Goal: Contribute content: Contribute content

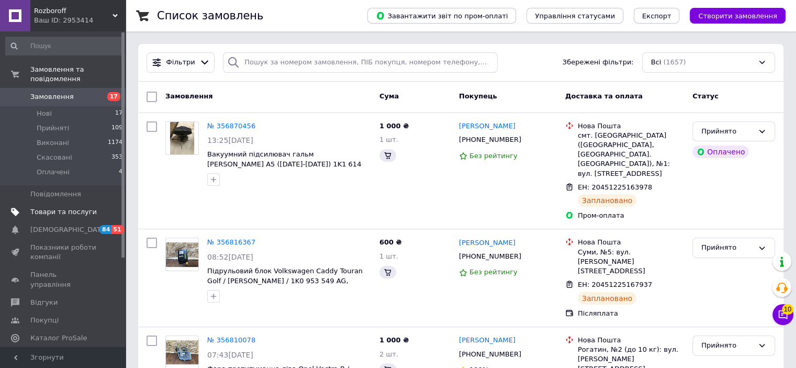
click at [70, 207] on span "Товари та послуги" at bounding box center [63, 211] width 66 height 9
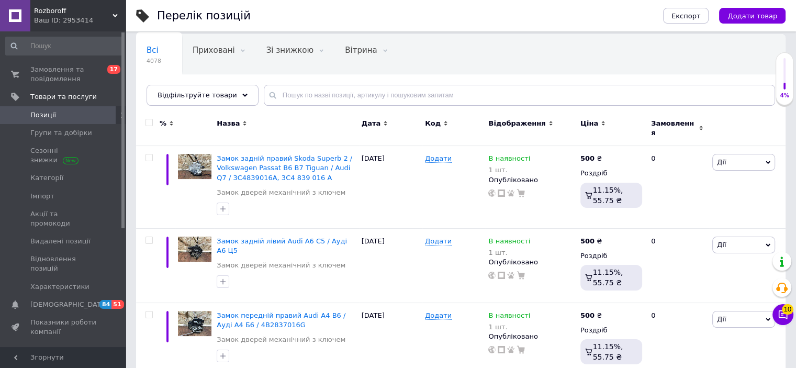
scroll to position [64, 0]
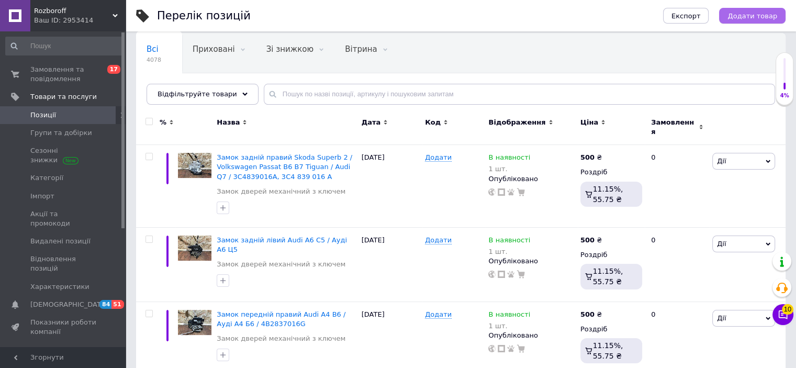
click at [757, 10] on button "Додати товар" at bounding box center [752, 16] width 66 height 16
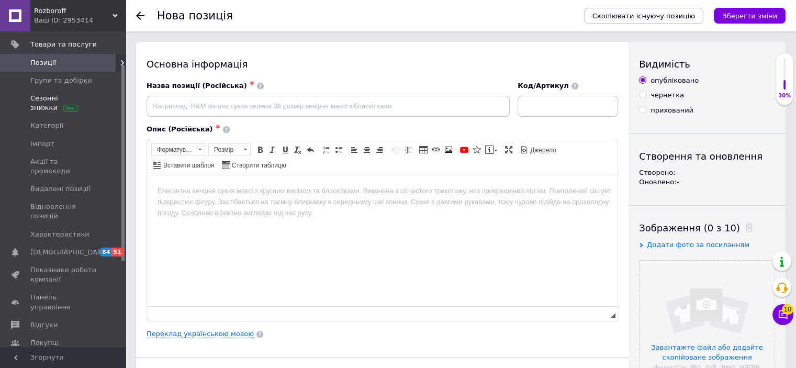
scroll to position [52, 0]
click at [141, 13] on icon at bounding box center [140, 16] width 8 height 8
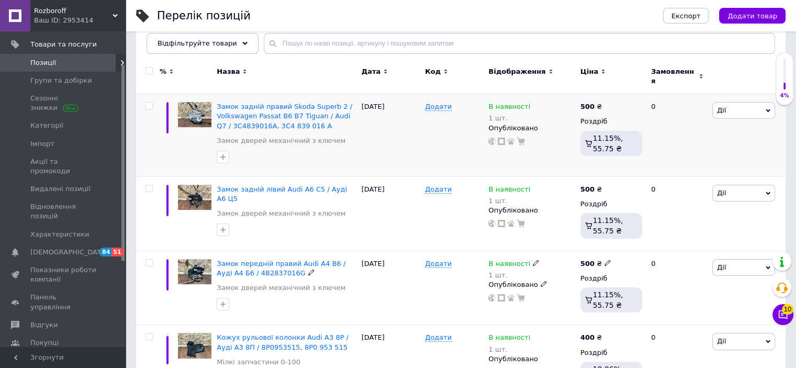
scroll to position [113, 0]
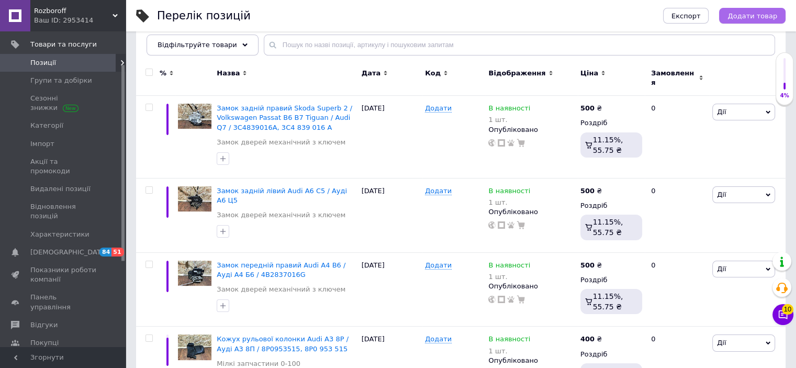
click at [767, 20] on button "Додати товар" at bounding box center [752, 16] width 66 height 16
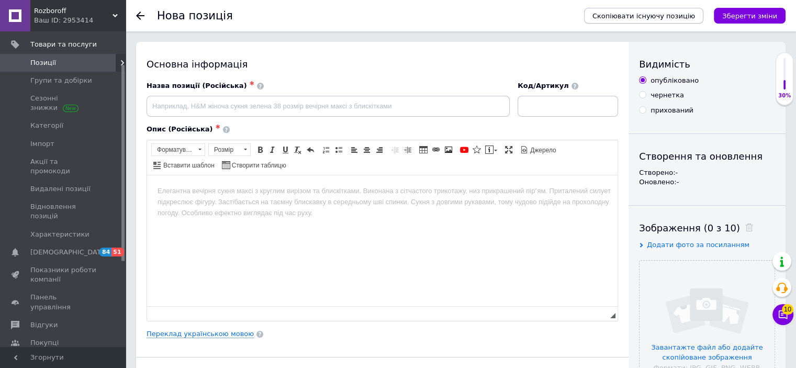
click at [679, 14] on span "Скопіювати існуючу позицію" at bounding box center [643, 16] width 103 height 8
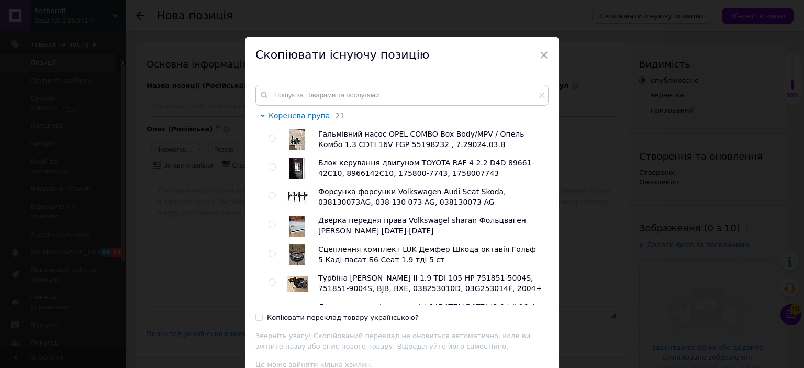
click at [446, 83] on div "Коренева група 21 Гальмівний насос OPEL COMBO Box Body/MPV / Опель Комбо 1.3 CD…" at bounding box center [402, 231] width 314 height 315
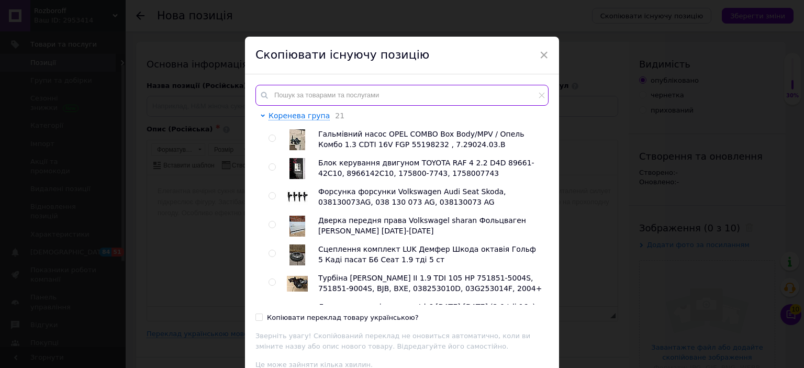
click at [449, 91] on input "text" at bounding box center [401, 95] width 293 height 21
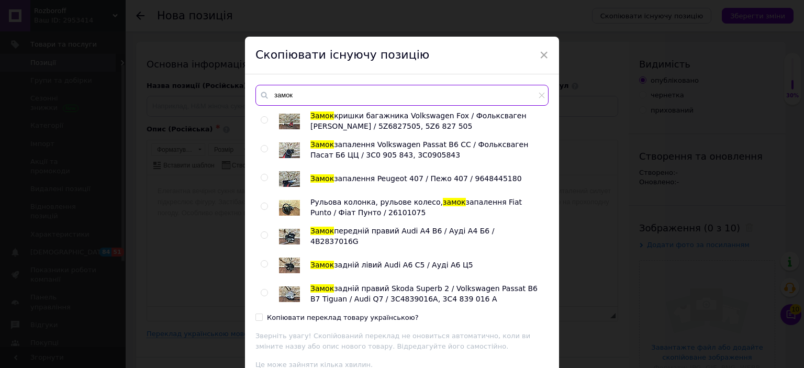
scroll to position [949, 0]
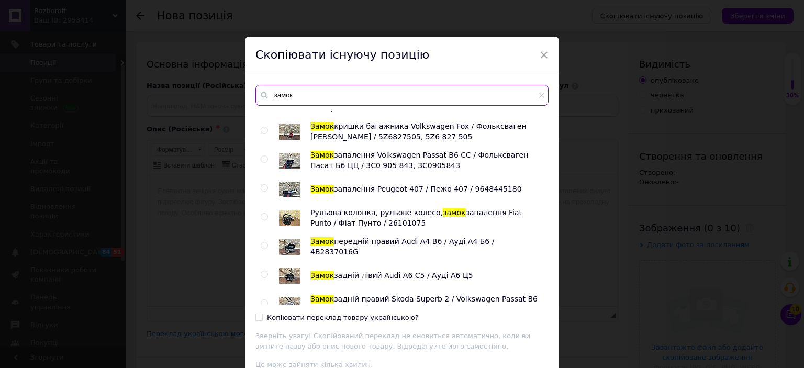
type input "замок"
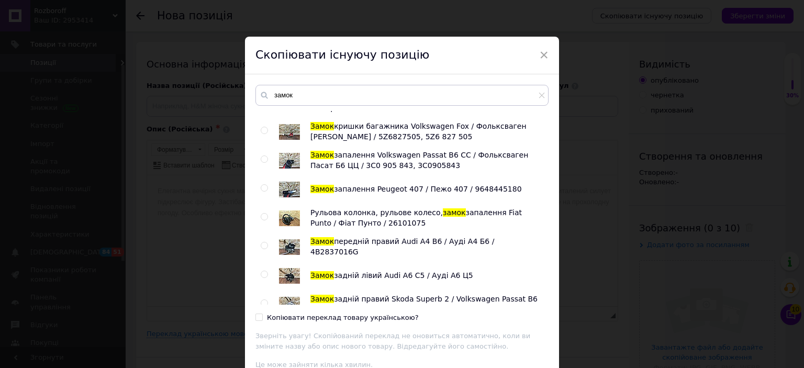
click at [266, 299] on span at bounding box center [264, 302] width 7 height 7
click at [266, 300] on input "radio" at bounding box center [264, 303] width 7 height 7
radio input "true"
click at [258, 318] on input "Копіювати переклад товару українською?" at bounding box center [258, 317] width 7 height 7
checkbox input "true"
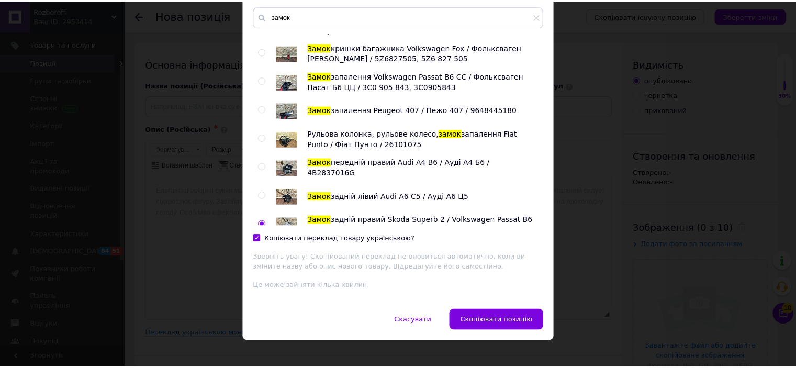
scroll to position [88, 0]
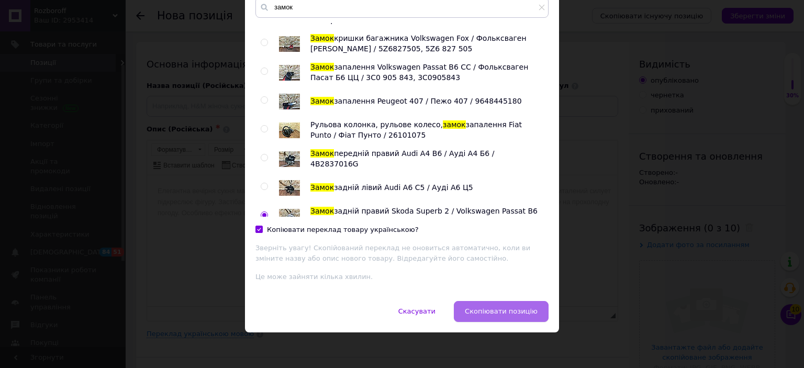
click at [477, 311] on span "Скопіювати позицію" at bounding box center [501, 311] width 73 height 8
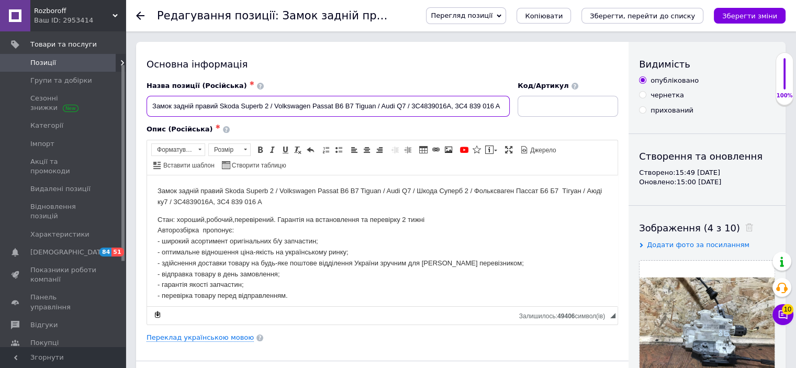
click at [217, 105] on input "Замок задній правий Skoda Superb 2 / Volkswagen Passat B6 B7 Tiguan / Audi Q7 /…" at bounding box center [328, 106] width 363 height 21
drag, startPoint x: 414, startPoint y: 107, endPoint x: 511, endPoint y: 106, distance: 96.8
click at [510, 106] on input "Замок передній лівий Skoda Superb 2 / Volkswagen Passat B6 B7 Tiguan / Audi Q7 …" at bounding box center [328, 106] width 363 height 21
paste input "2837015"
paste input "3C2837015A"
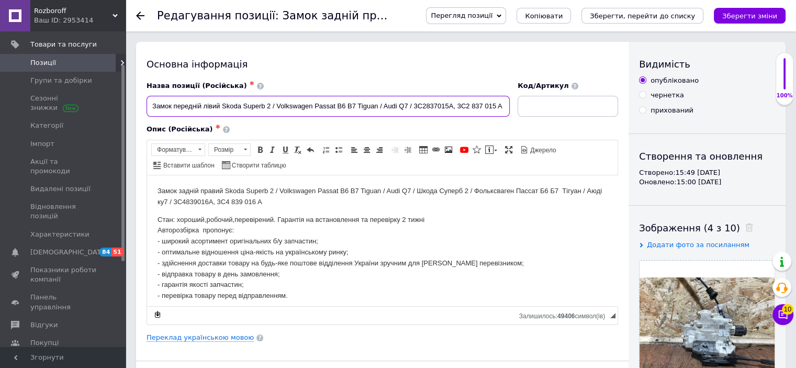
type input "Замок передній лівий Skoda Superb 2 / Volkswagen Passat B6 B7 Tiguan / Audi Q7 …"
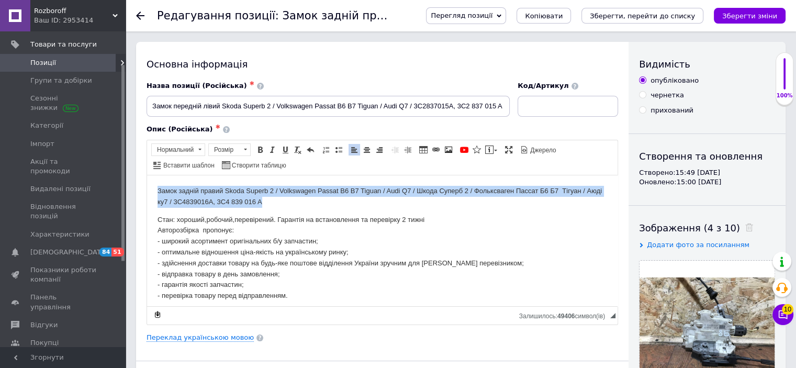
drag, startPoint x: 277, startPoint y: 203, endPoint x: 148, endPoint y: 193, distance: 130.2
click at [148, 193] on html "Замок задній правий Skoda Superb 2 / Volkswagen Passat B6 B7 Tiguan / Audi Q7 /…" at bounding box center [382, 243] width 471 height 137
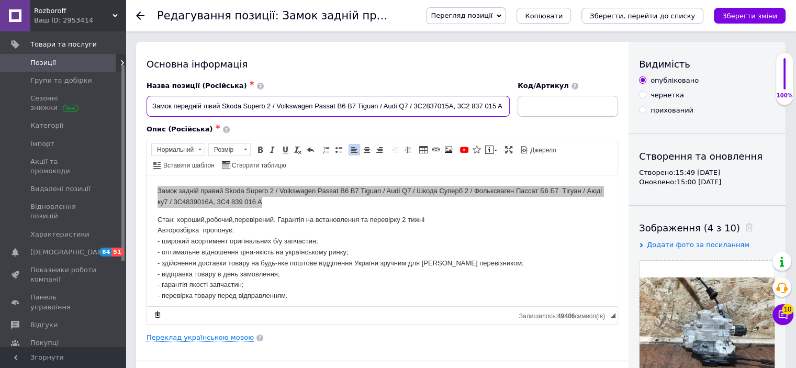
click at [469, 103] on input "Замок передній лівий Skoda Superb 2 / Volkswagen Passat B6 B7 Tiguan / Audi Q7 …" at bounding box center [328, 106] width 363 height 21
drag, startPoint x: 415, startPoint y: 106, endPoint x: 502, endPoint y: 103, distance: 88.0
click at [502, 103] on input "Замок передній лівий Skoda Superb 2 / Volkswagen Passat B6 B7 Tiguan / Audi Q7 …" at bounding box center [328, 106] width 363 height 21
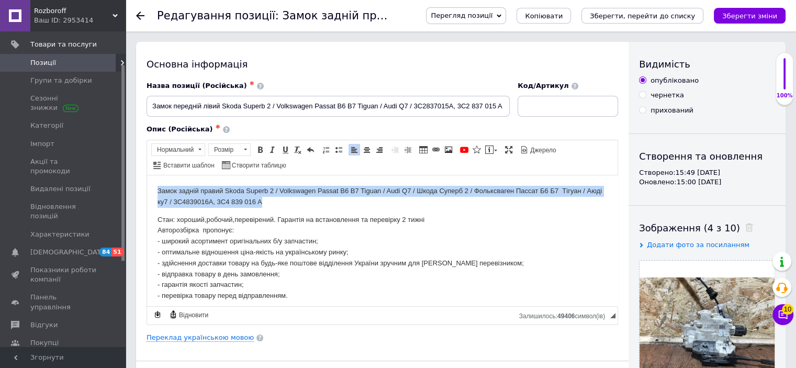
drag, startPoint x: 286, startPoint y: 203, endPoint x: 191, endPoint y: 201, distance: 94.8
click at [191, 201] on p "Замок задній правий Skoda Superb 2 / Volkswagen Passat B6 B7 Tiguan / Audi Q7 /…" at bounding box center [383, 196] width 450 height 22
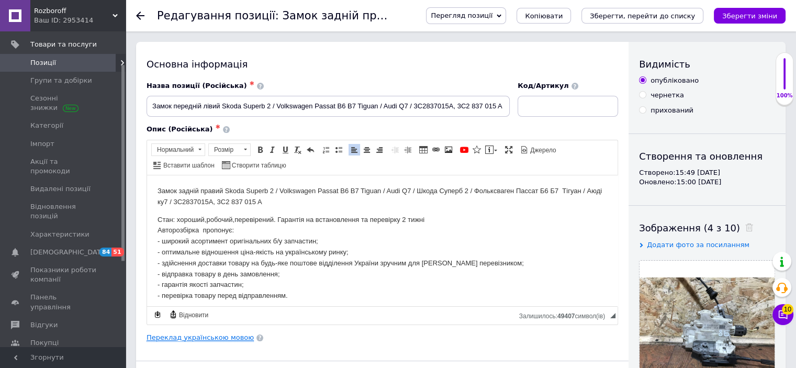
click at [230, 338] on link "Переклад українською мовою" at bounding box center [200, 337] width 107 height 8
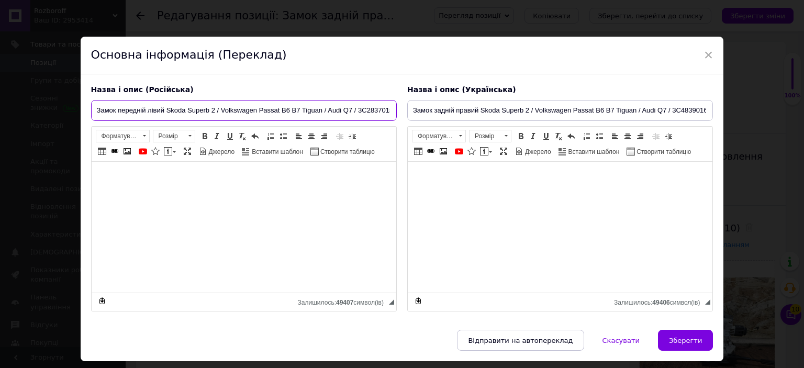
click at [357, 111] on input "Замок передній лівий Skoda Superb 2 / Volkswagen Passat B6 B7 Tiguan / Audi Q7 …" at bounding box center [244, 110] width 306 height 21
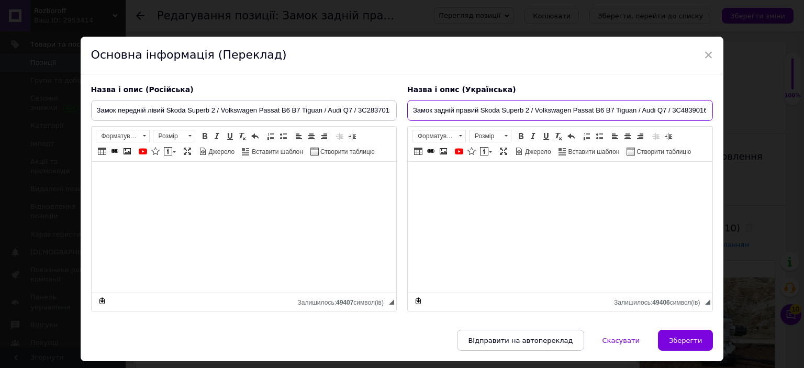
click at [462, 107] on input "Замок задній правий Skoda Superb 2 / Volkswagen Passat B6 B7 Tiguan / Audi Q7 /…" at bounding box center [560, 110] width 306 height 21
paste input "ередній лівий Skoda Superb 2 / Volkswagen Passat B6 B7 Tiguan / Audi Q7 / 3C283…"
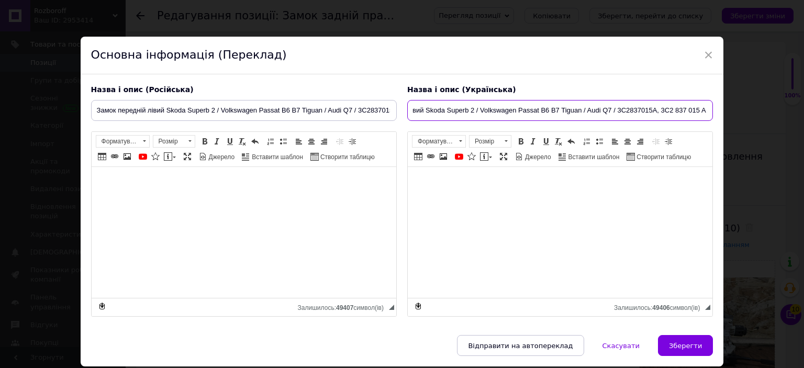
type input "Замок передній лівий Skoda Superb 2 / Volkswagen Passat B6 B7 Tiguan / Audi Q7 …"
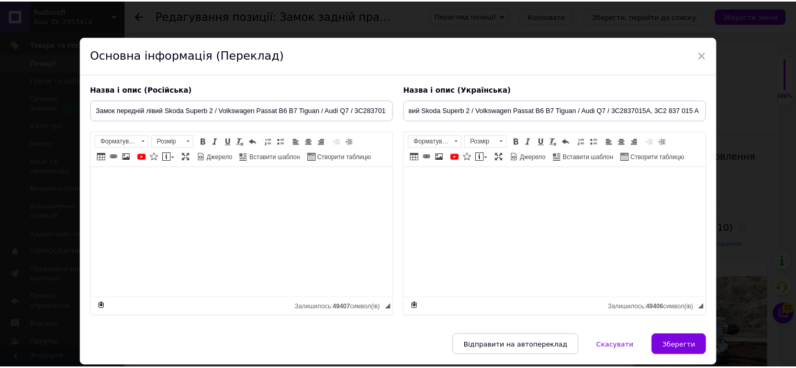
scroll to position [0, 0]
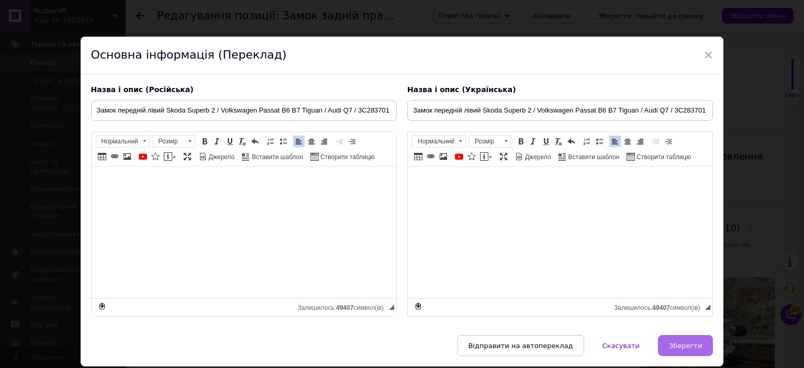
click at [701, 350] on button "Зберегти" at bounding box center [685, 345] width 55 height 21
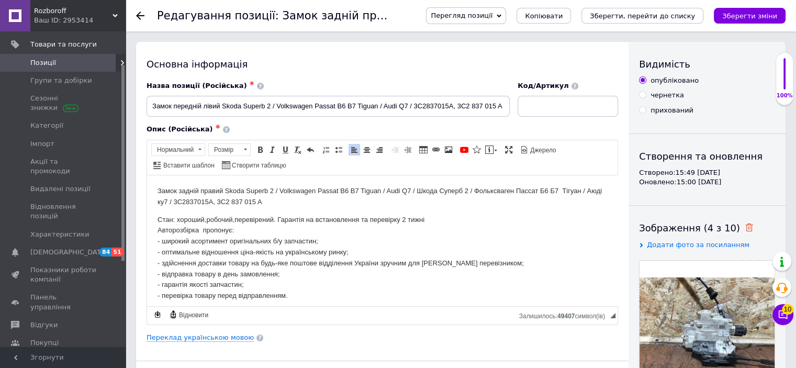
click at [745, 226] on icon at bounding box center [749, 227] width 8 height 8
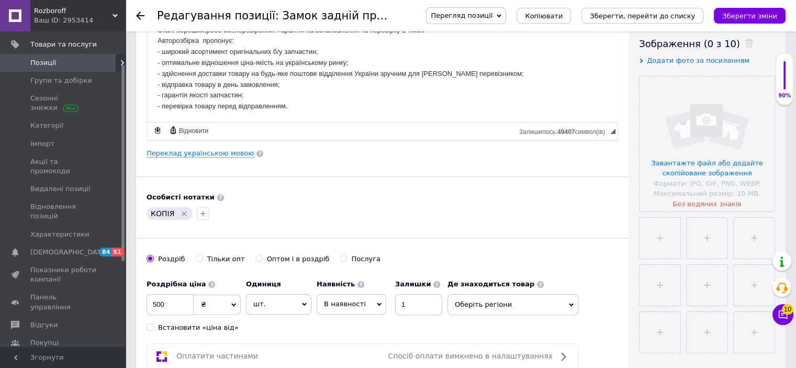
scroll to position [186, 0]
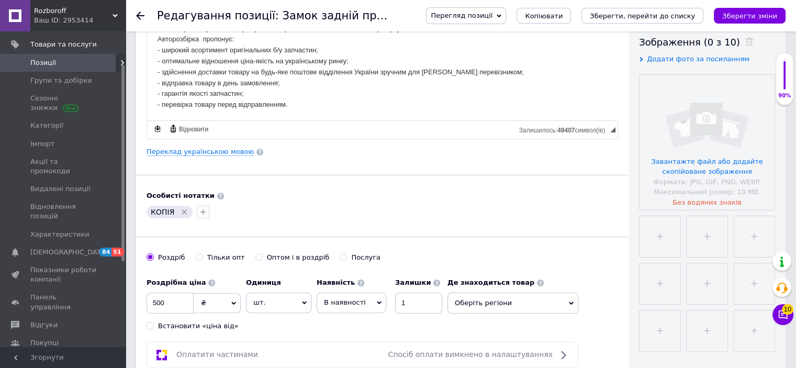
click at [184, 209] on icon "Видалити мітку" at bounding box center [184, 212] width 8 height 8
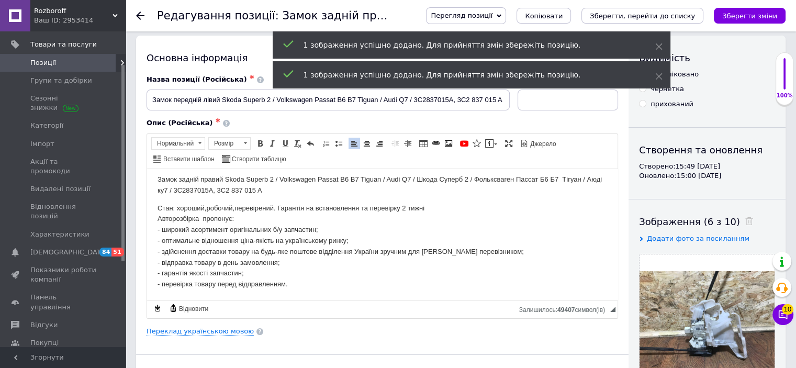
scroll to position [0, 0]
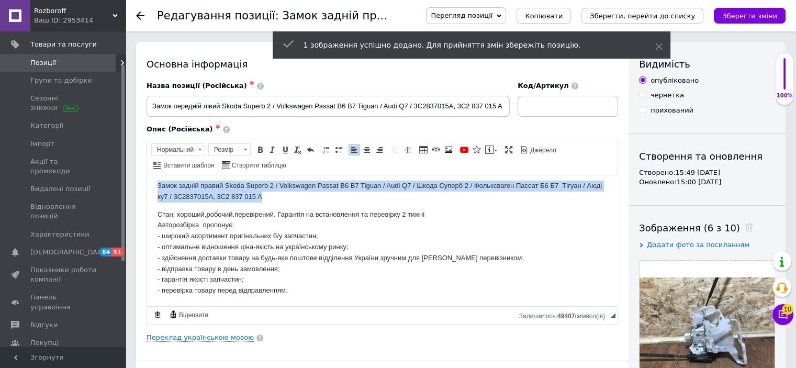
drag, startPoint x: 289, startPoint y: 193, endPoint x: 150, endPoint y: 186, distance: 139.4
click at [150, 186] on html "Замок задній правий Skoda Superb 2 / Volkswagen Passat B6 B7 Tiguan / Audi Q7 /…" at bounding box center [382, 238] width 471 height 137
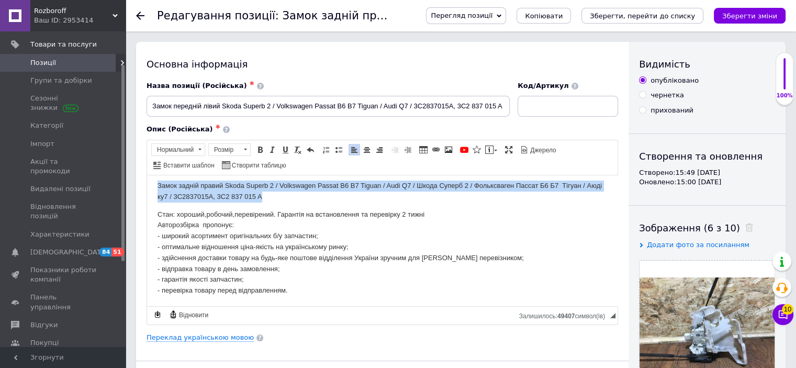
copy p "Замок задній правий Skoda Superb 2 / Volkswagen Passat B6 B7 Tiguan / Audi Q7 /…"
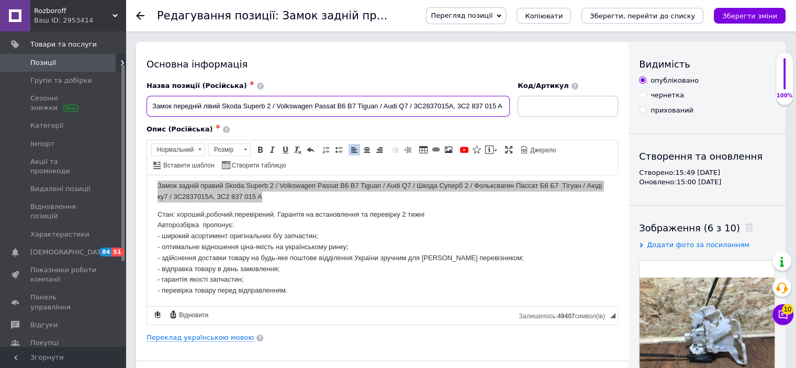
drag, startPoint x: 412, startPoint y: 106, endPoint x: 508, endPoint y: 109, distance: 95.8
click at [508, 109] on input "Замок передній лівий Skoda Superb 2 / Volkswagen Passat B6 B7 Tiguan / Audi Q7 …" at bounding box center [328, 106] width 363 height 21
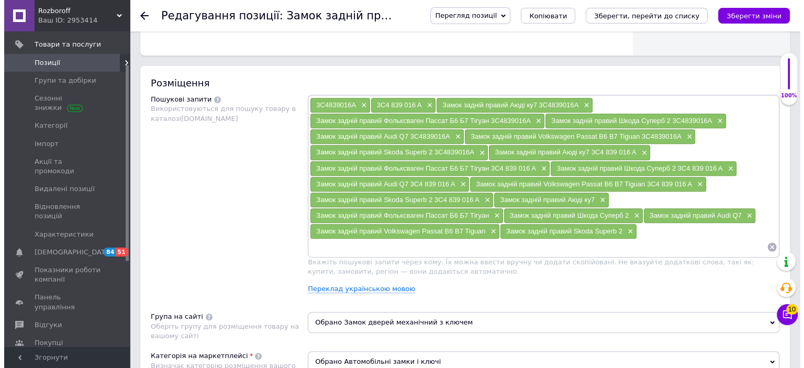
scroll to position [571, 0]
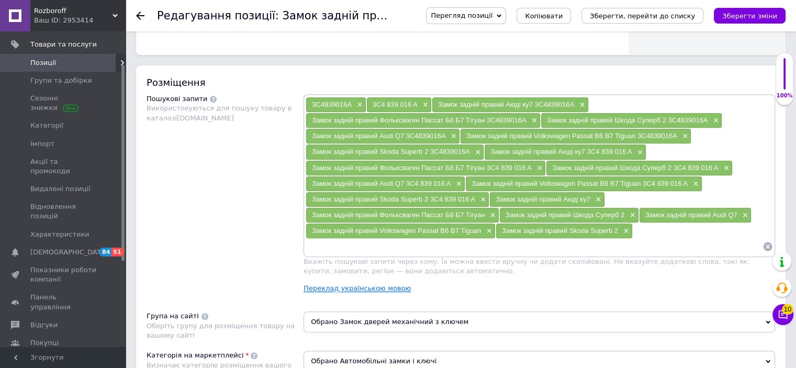
click at [378, 284] on link "Переклад українською мовою" at bounding box center [357, 288] width 107 height 8
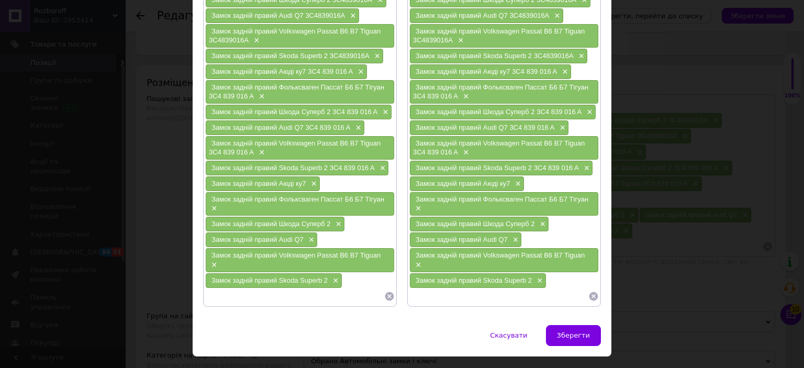
scroll to position [177, 0]
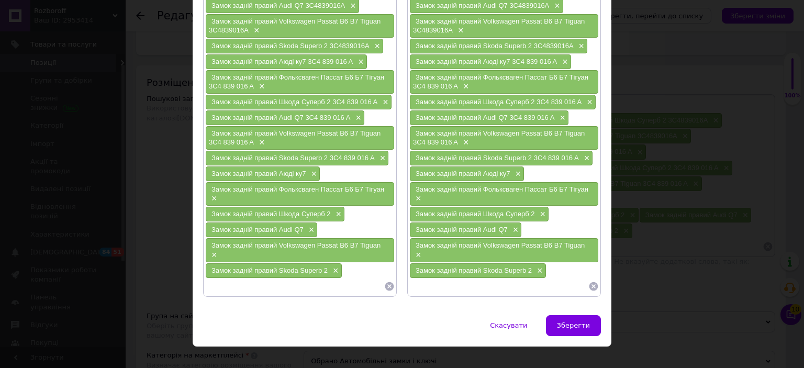
click at [385, 282] on icon at bounding box center [389, 286] width 9 height 9
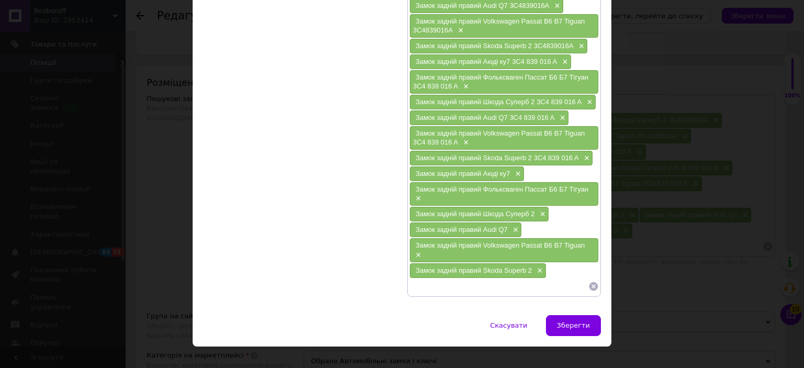
click at [593, 282] on icon at bounding box center [593, 286] width 9 height 9
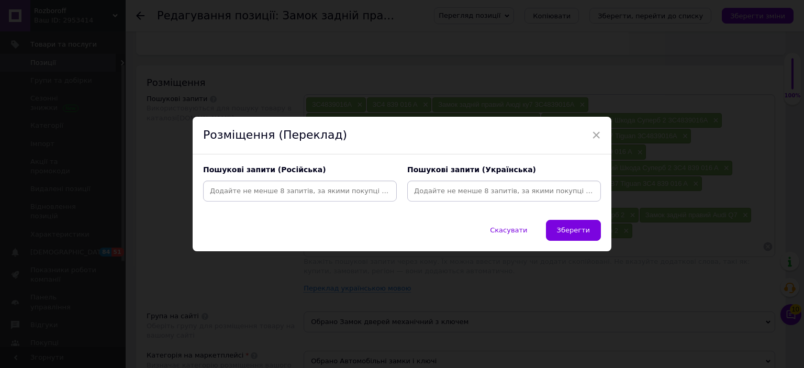
click at [339, 190] on input at bounding box center [299, 191] width 189 height 16
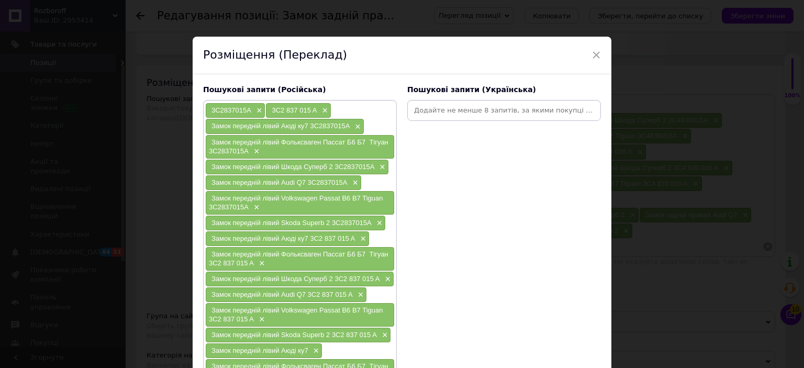
click at [454, 119] on div at bounding box center [504, 110] width 194 height 21
click at [475, 108] on input at bounding box center [503, 111] width 189 height 16
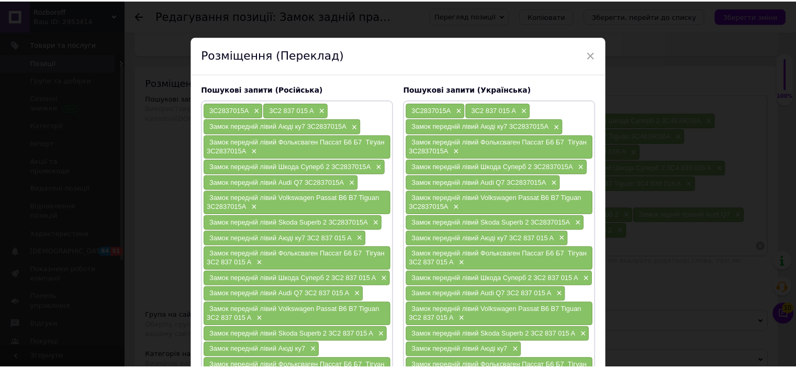
scroll to position [186, 0]
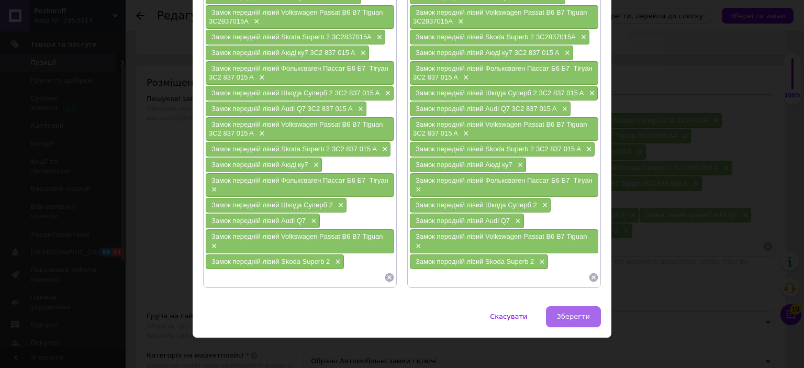
click at [579, 306] on button "Зберегти" at bounding box center [573, 316] width 55 height 21
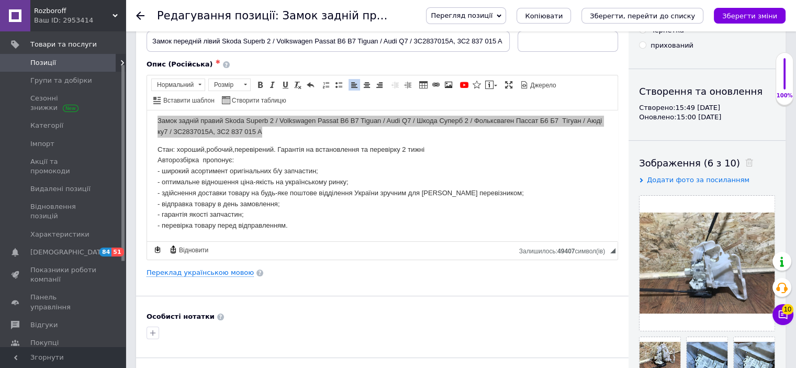
scroll to position [63, 0]
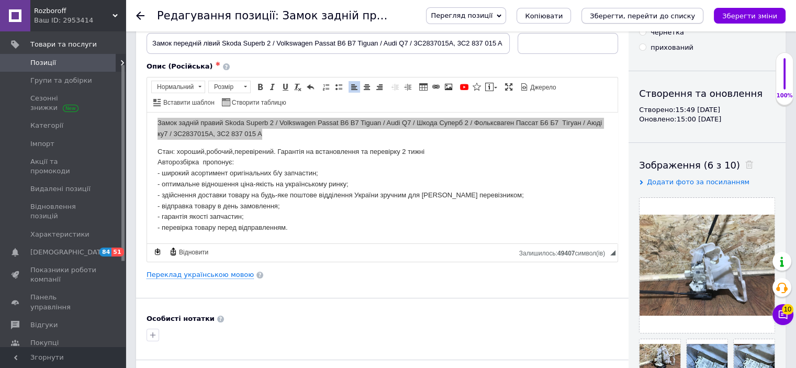
click at [682, 15] on icon "Зберегти, перейти до списку" at bounding box center [642, 16] width 105 height 8
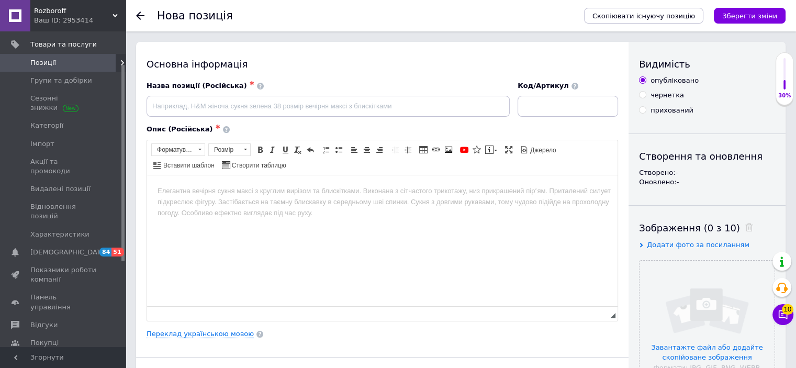
click at [682, 15] on span "Скопіювати існуючу позицію" at bounding box center [643, 16] width 103 height 8
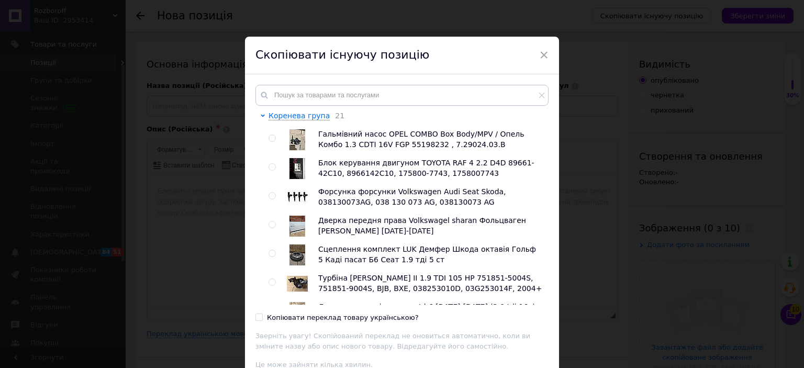
click at [682, 15] on div "× Скопіювати існуючу позицію [PERSON_NAME] група 21 Гальмівний насос OPEL COMBO…" at bounding box center [402, 184] width 804 height 368
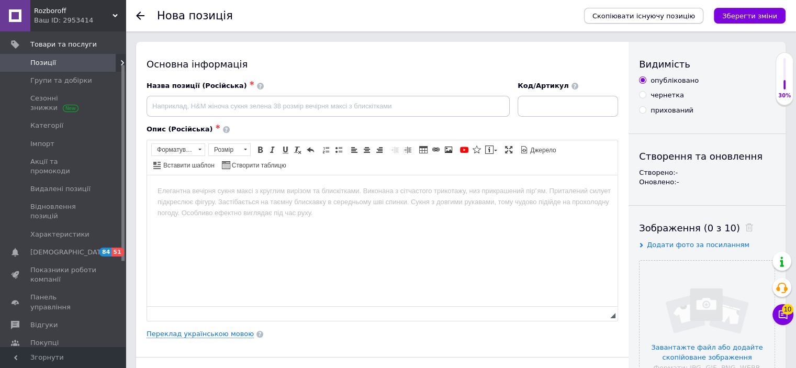
click at [666, 13] on span "Скопіювати існуючу позицію" at bounding box center [643, 16] width 103 height 8
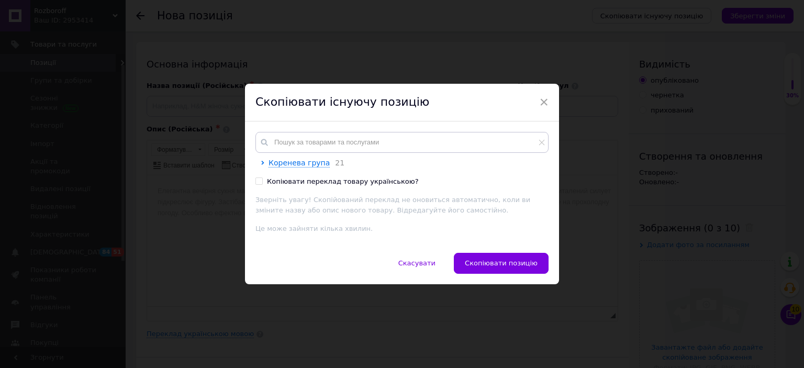
drag, startPoint x: 449, startPoint y: 128, endPoint x: 452, endPoint y: 144, distance: 17.0
click at [452, 144] on div "Коренева група 21 Копіювати переклад товару українською? Зверніть увагу! Скопій…" at bounding box center [402, 186] width 314 height 131
click at [452, 144] on input "text" at bounding box center [401, 142] width 293 height 21
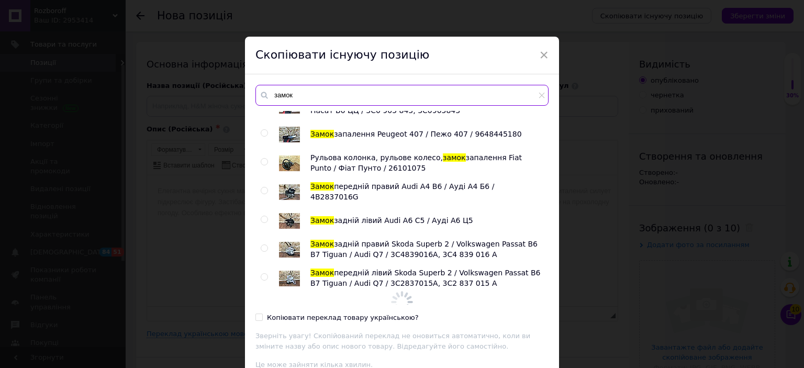
scroll to position [949, 0]
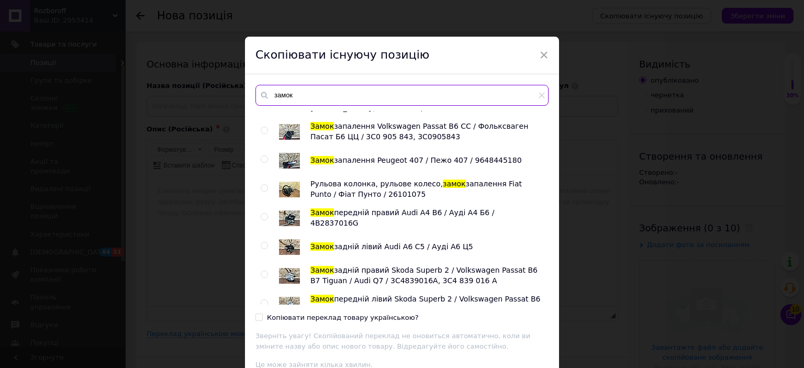
type input "замок"
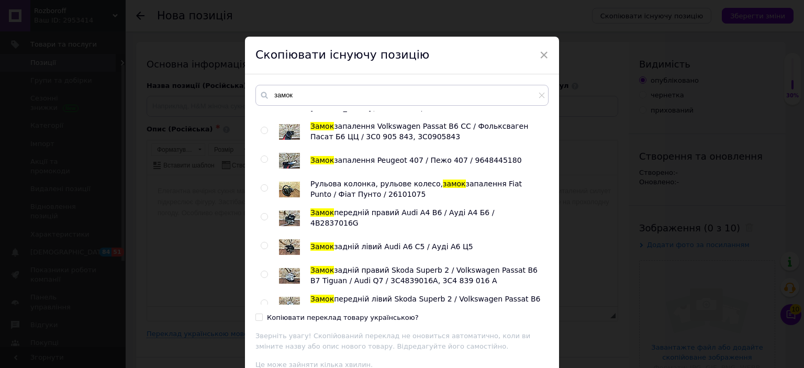
click at [261, 300] on input "radio" at bounding box center [264, 303] width 7 height 7
radio input "true"
click at [262, 317] on label "Копіювати переклад товару українською?" at bounding box center [336, 317] width 163 height 9
click at [262, 317] on input "Копіювати переклад товару українською?" at bounding box center [258, 317] width 7 height 7
checkbox input "true"
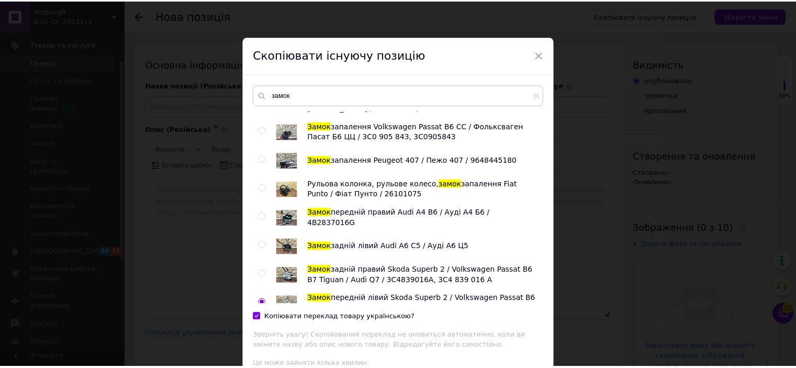
scroll to position [88, 0]
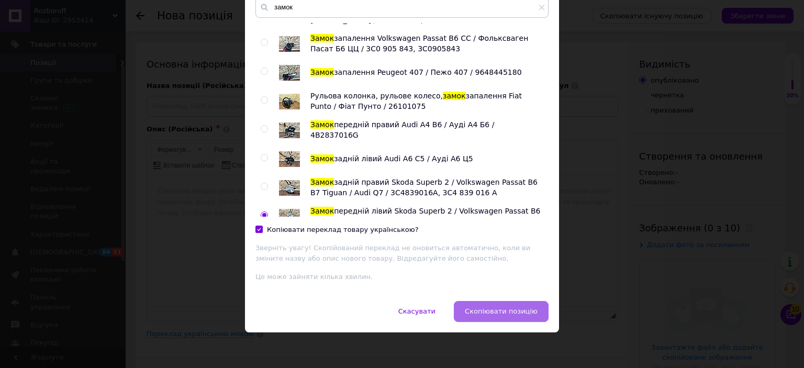
click at [512, 307] on span "Скопіювати позицію" at bounding box center [501, 311] width 73 height 8
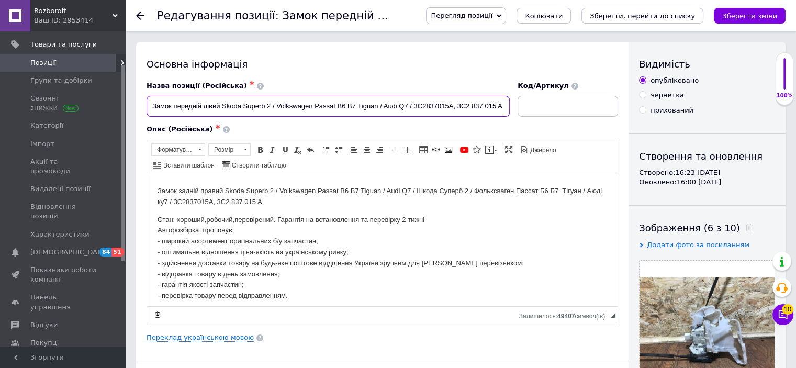
click at [220, 107] on input "Замок передній лівий Skoda Superb 2 / Volkswagen Passat B6 B7 Tiguan / Audi Q7 …" at bounding box center [328, 106] width 363 height 21
drag, startPoint x: 420, startPoint y: 104, endPoint x: 511, endPoint y: 103, distance: 91.1
click at [510, 103] on input "Замок передній правий Skoda Superb 2 / Volkswagen Passat B6 B7 Tiguan / Audi Q7…" at bounding box center [328, 106] width 363 height 21
click at [453, 107] on input "Замок передній правий Skoda Superb 2 / Volkswagen Passat B6 B7 Tiguan / Audi Q7…" at bounding box center [328, 106] width 363 height 21
click at [500, 106] on input "Замок передній правий Skoda Superb 2 / Volkswagen Passat B6 B7 Tiguan / Audi Q7…" at bounding box center [328, 106] width 363 height 21
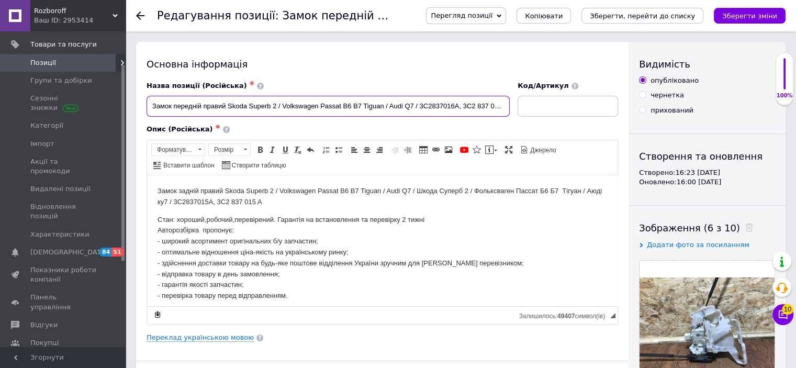
type input "Замок передній правий Skoda Superb 2 / Volkswagen Passat B6 B7 Tiguan / Audi Q7…"
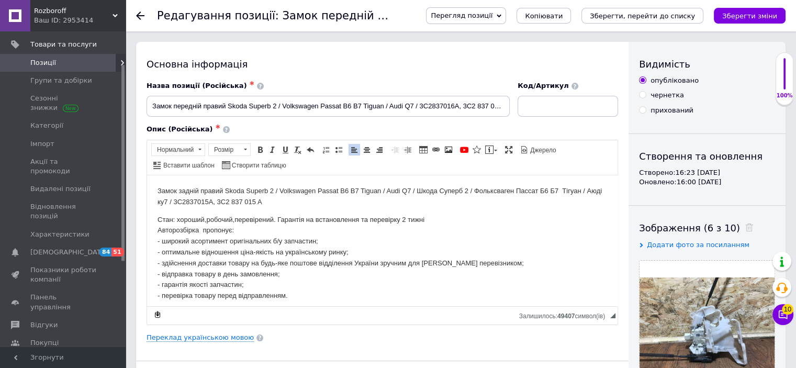
click at [198, 192] on p "Замок задній правий Skoda Superb 2 / Volkswagen Passat B6 B7 Tiguan / Audi Q7 /…" at bounding box center [383, 196] width 450 height 22
click at [223, 202] on p "Замок передній правий Skoda Superb 2 / Volkswagen Passat B6 B7 Tiguan / Audi Q7…" at bounding box center [383, 196] width 450 height 22
click at [273, 201] on p "Замок передній правий Skoda Superb 2 / Volkswagen Passat B6 B7 Tiguan / Audi Q7…" at bounding box center [383, 196] width 450 height 22
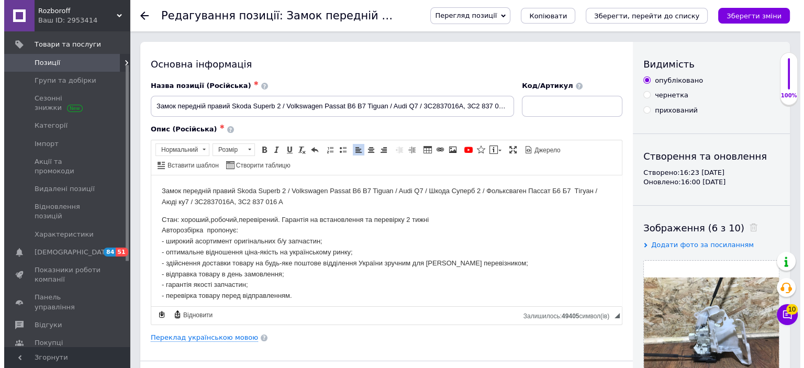
scroll to position [5, 0]
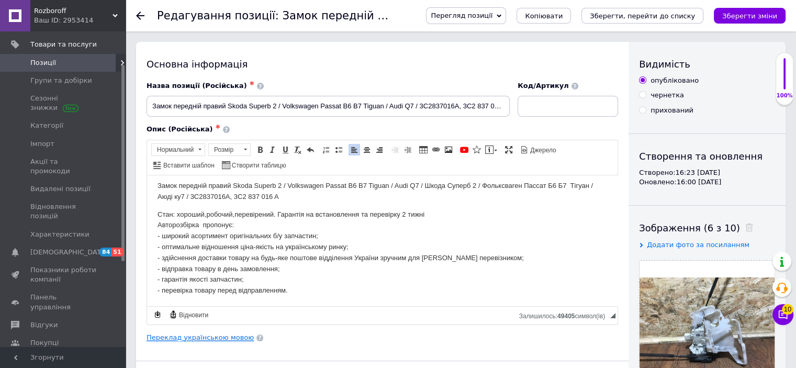
click at [224, 341] on div "Основна інформація Назва позиції (Російська) ✱ Замок передній правий Skoda Supe…" at bounding box center [382, 334] width 492 height 584
click at [224, 334] on link "Переклад українською мовою" at bounding box center [200, 337] width 107 height 8
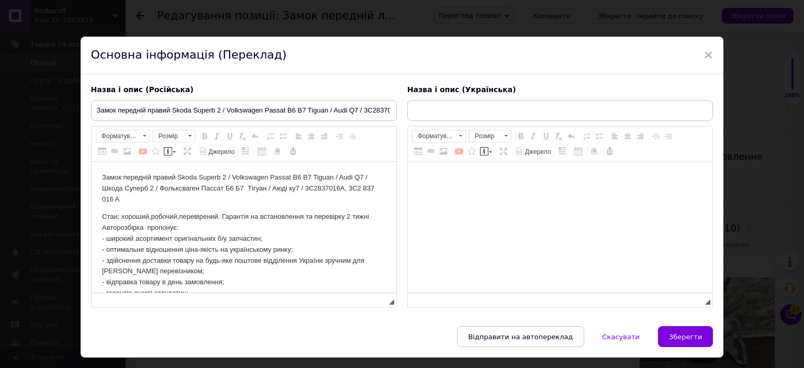
scroll to position [0, 0]
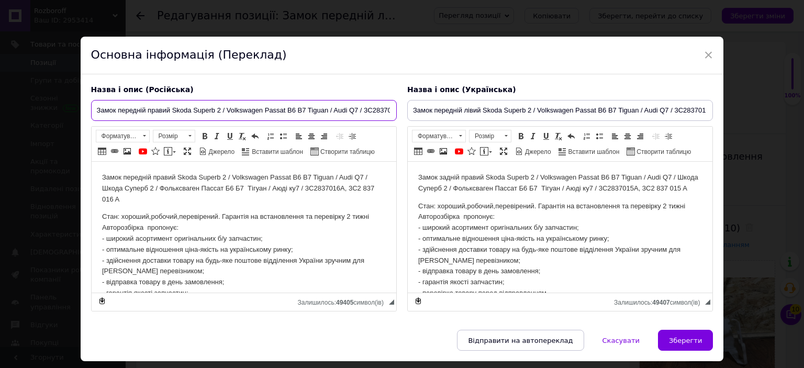
click at [324, 118] on input "Замок передній правий Skoda Superb 2 / Volkswagen Passat B6 B7 Tiguan / Audi Q7…" at bounding box center [244, 110] width 306 height 21
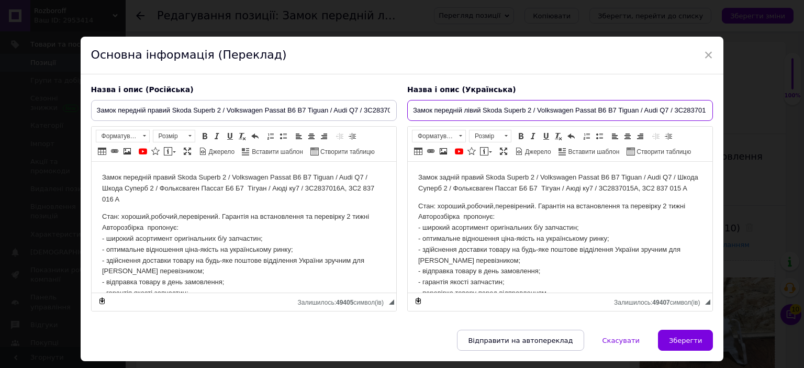
click at [454, 115] on input "Замок передній лівий Skoda Superb 2 / Volkswagen Passat B6 B7 Tiguan / Audi Q7 …" at bounding box center [560, 110] width 306 height 21
paste input "равий Skoda Superb 2 / Volkswagen Passat B6 B7 Tiguan / Audi Q7 / 3C2837016A, 3…"
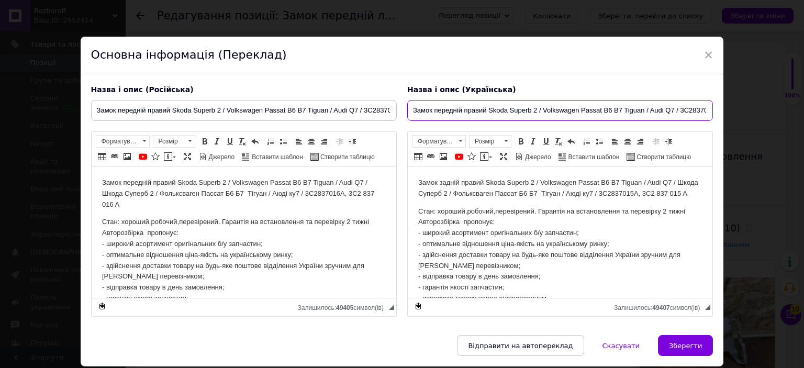
scroll to position [0, 63]
type input "Замок передній правий Skoda Superb 2 / Volkswagen Passat B6 B7 Tiguan / Audi Q7…"
click at [341, 201] on p "Замок передній правий Skoda Superb 2 / Volkswagen Passat B6 B7 Tiguan / Audi Q7…" at bounding box center [244, 193] width 284 height 32
copy body "Замок передній правий Skoda Superb 2 / Volkswagen Passat B6 B7 Tiguan / Audi Q7…"
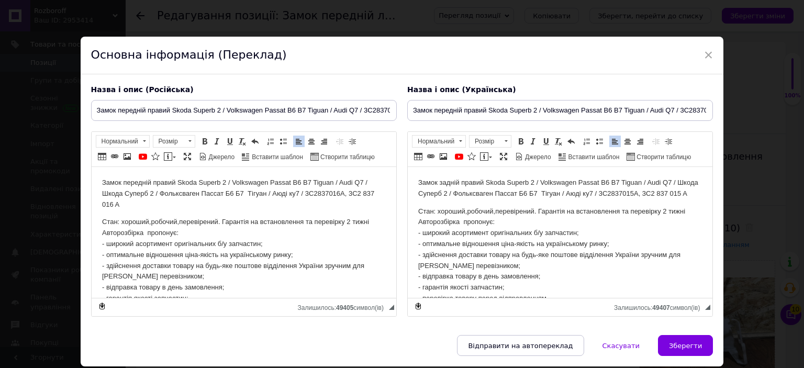
click at [467, 187] on p "Замок задній правий Skoda Superb 2 / Volkswagen Passat B6 B7 Tiguan / Audi Q7 /…" at bounding box center [560, 188] width 284 height 22
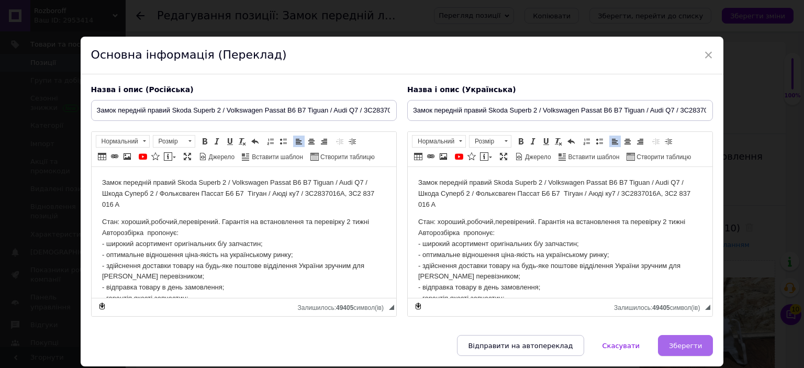
click at [678, 344] on span "Зберегти" at bounding box center [685, 346] width 33 height 8
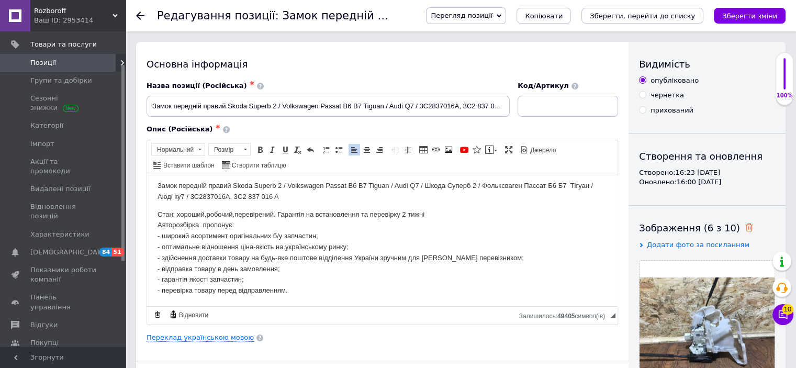
click at [745, 225] on use at bounding box center [749, 227] width 8 height 8
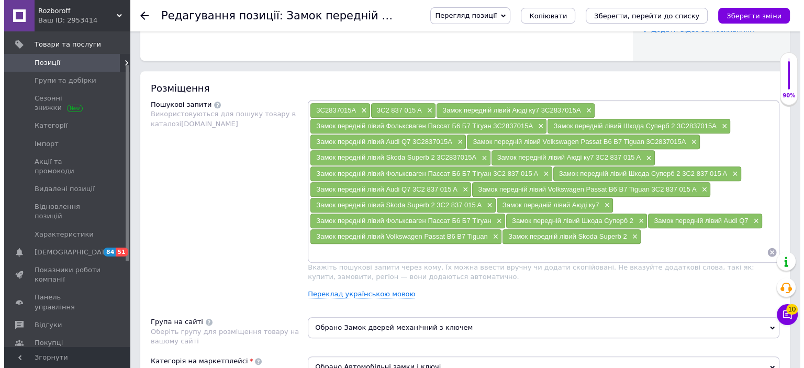
scroll to position [565, 0]
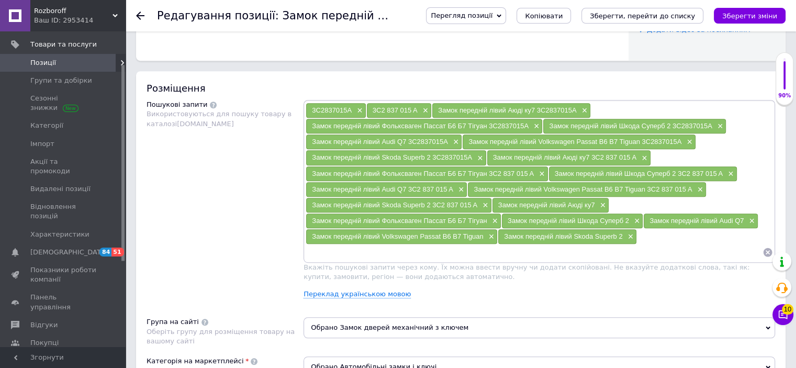
click at [376, 295] on div "3C2837015A × 3C2 837 015 A × Замок передній лівий Аюді ку7 3C2837015A × Замок п…" at bounding box center [540, 203] width 472 height 207
drag, startPoint x: 379, startPoint y: 295, endPoint x: 385, endPoint y: 292, distance: 7.0
click at [385, 292] on div "3C2837015A × 3C2 837 015 A × Замок передній лівий Аюді ку7 3C2837015A × Замок п…" at bounding box center [540, 203] width 472 height 207
click at [385, 292] on link "Переклад українською мовою" at bounding box center [357, 294] width 107 height 8
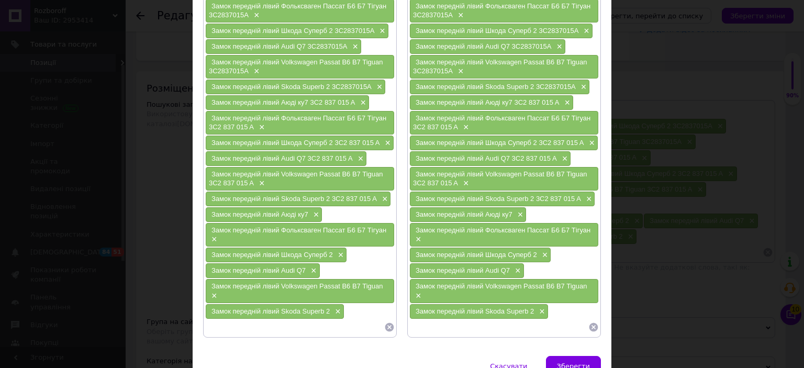
scroll to position [186, 0]
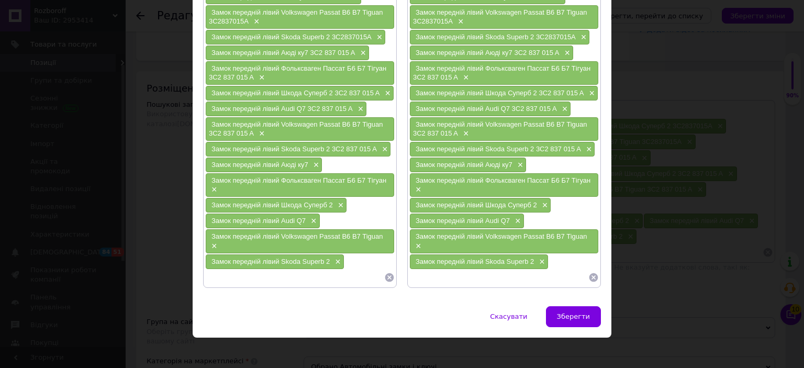
click at [385, 273] on icon at bounding box center [389, 277] width 9 height 9
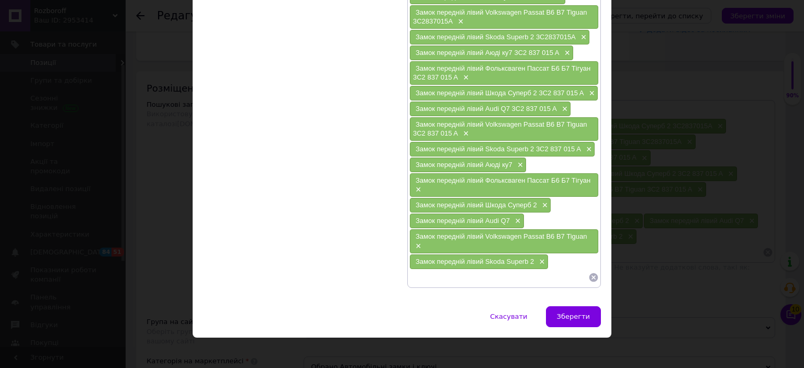
click at [597, 272] on icon at bounding box center [593, 277] width 10 height 10
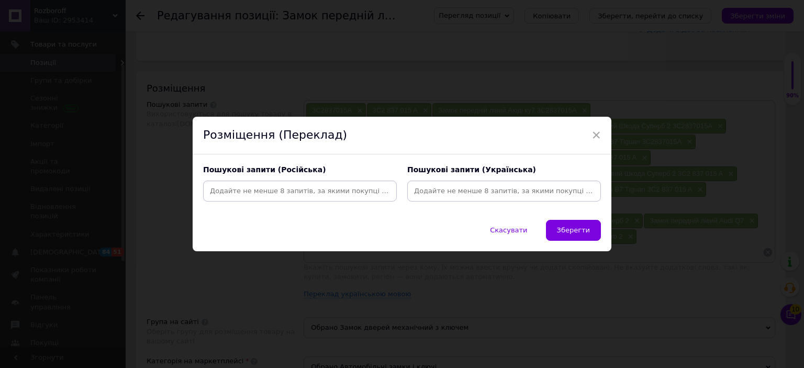
click at [379, 182] on div at bounding box center [300, 191] width 194 height 21
click at [374, 186] on input at bounding box center [299, 191] width 189 height 16
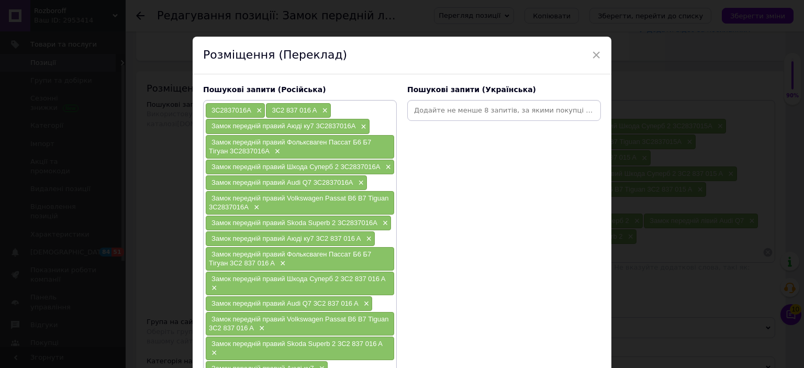
click at [506, 110] on input at bounding box center [503, 111] width 189 height 16
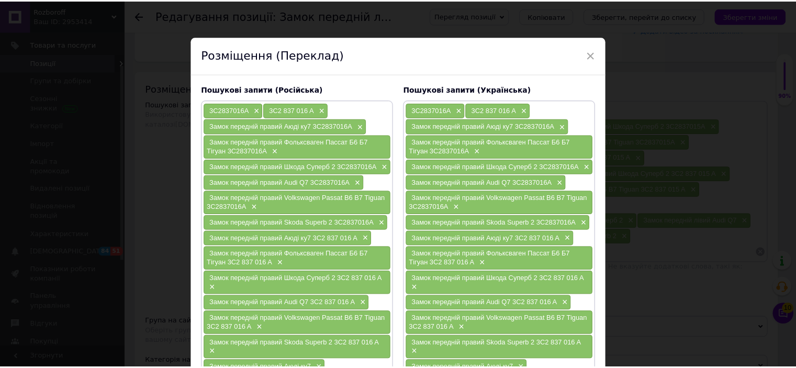
scroll to position [204, 0]
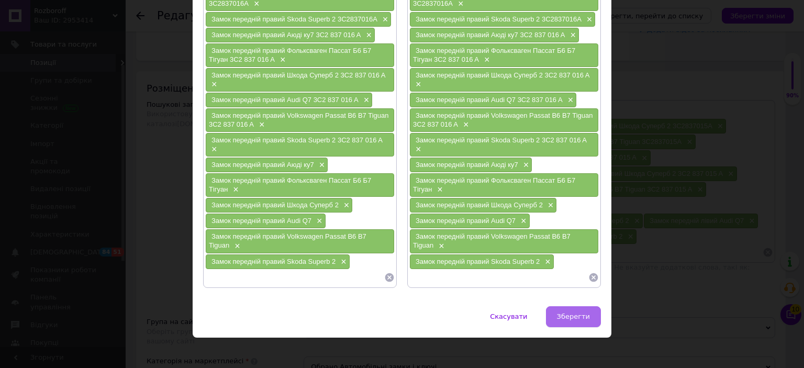
click at [588, 306] on button "Зберегти" at bounding box center [573, 316] width 55 height 21
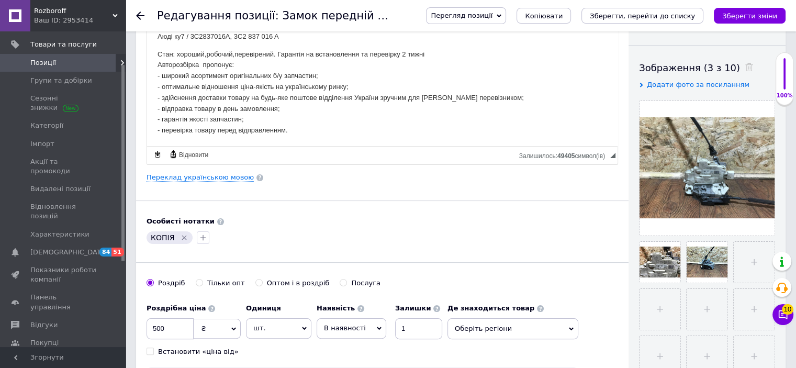
scroll to position [158, 0]
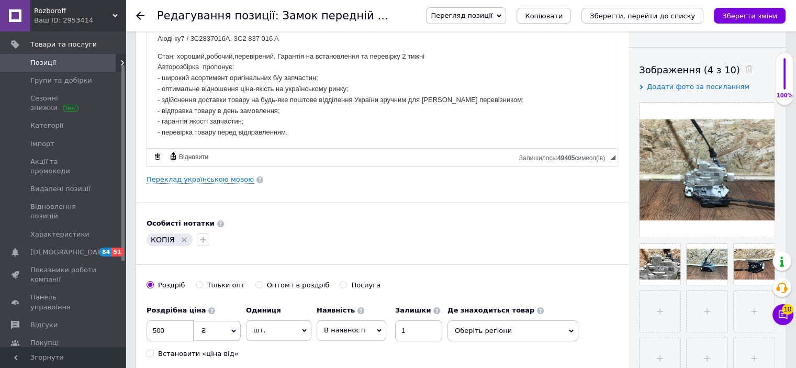
click at [182, 238] on icon "Видалити мітку" at bounding box center [184, 240] width 5 height 5
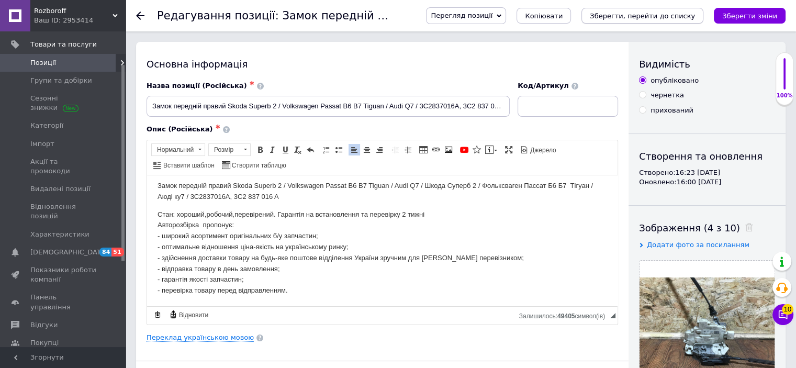
click at [695, 16] on icon "Зберегти, перейти до списку" at bounding box center [642, 16] width 105 height 8
